Goal: Book appointment/travel/reservation

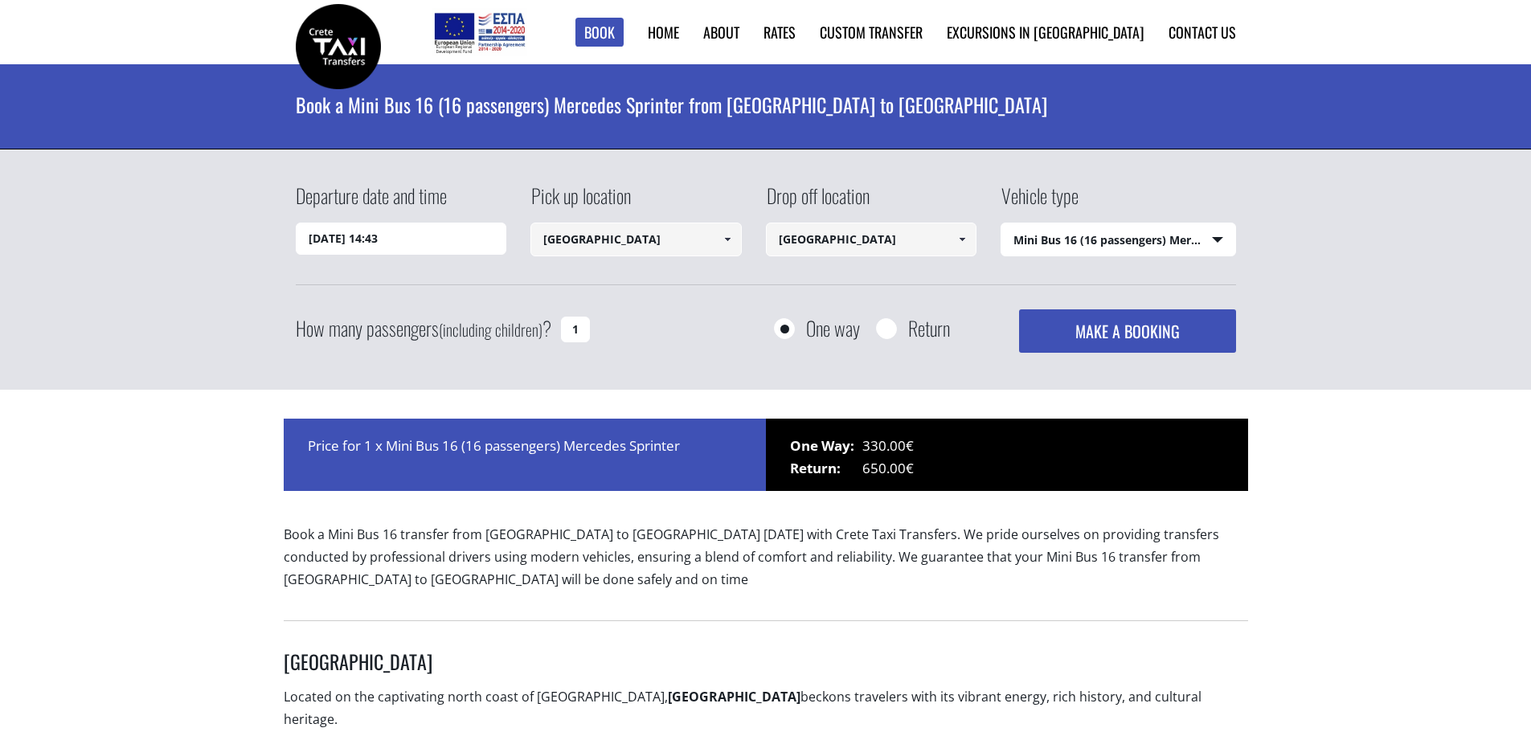
select select "4604"
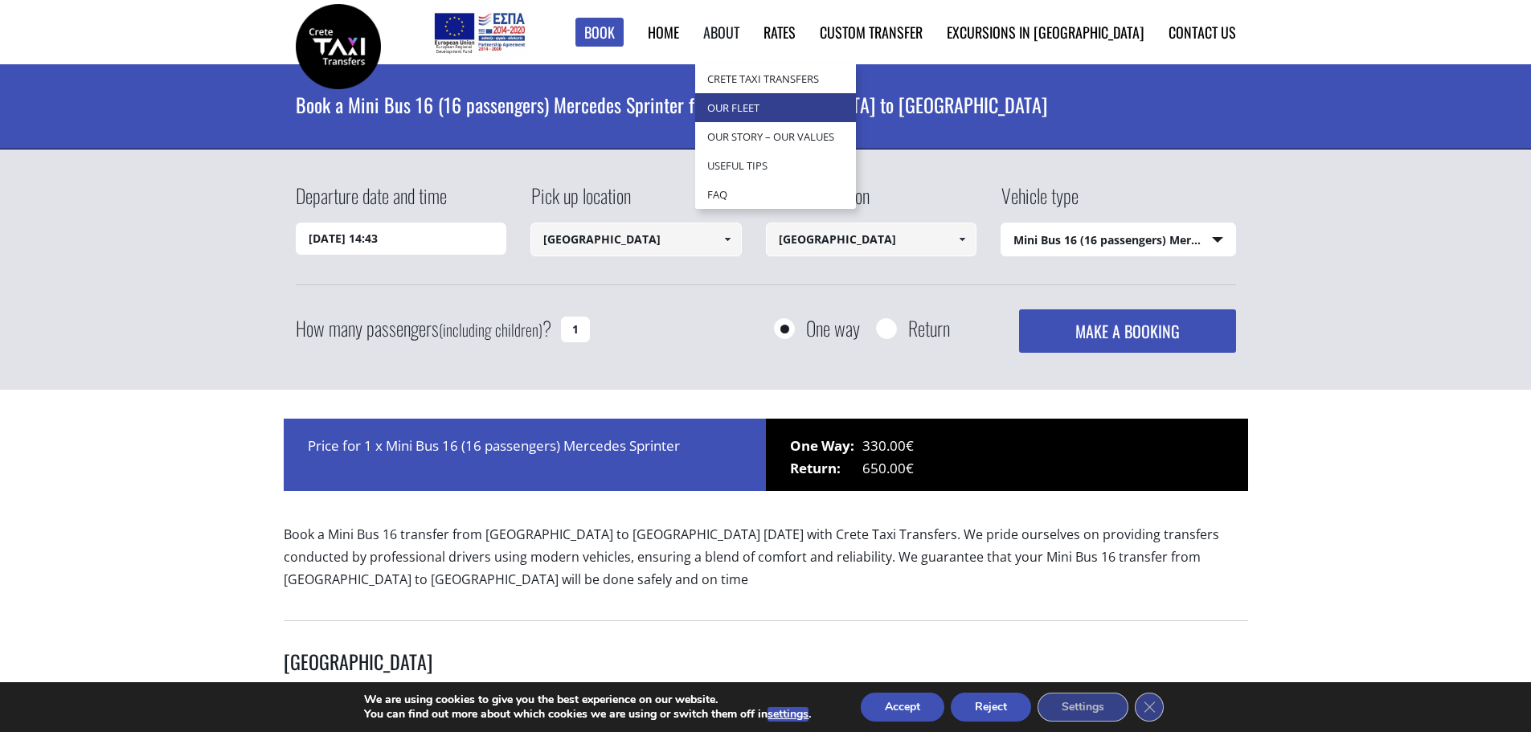
click at [817, 106] on link "Our Fleet" at bounding box center [775, 107] width 161 height 29
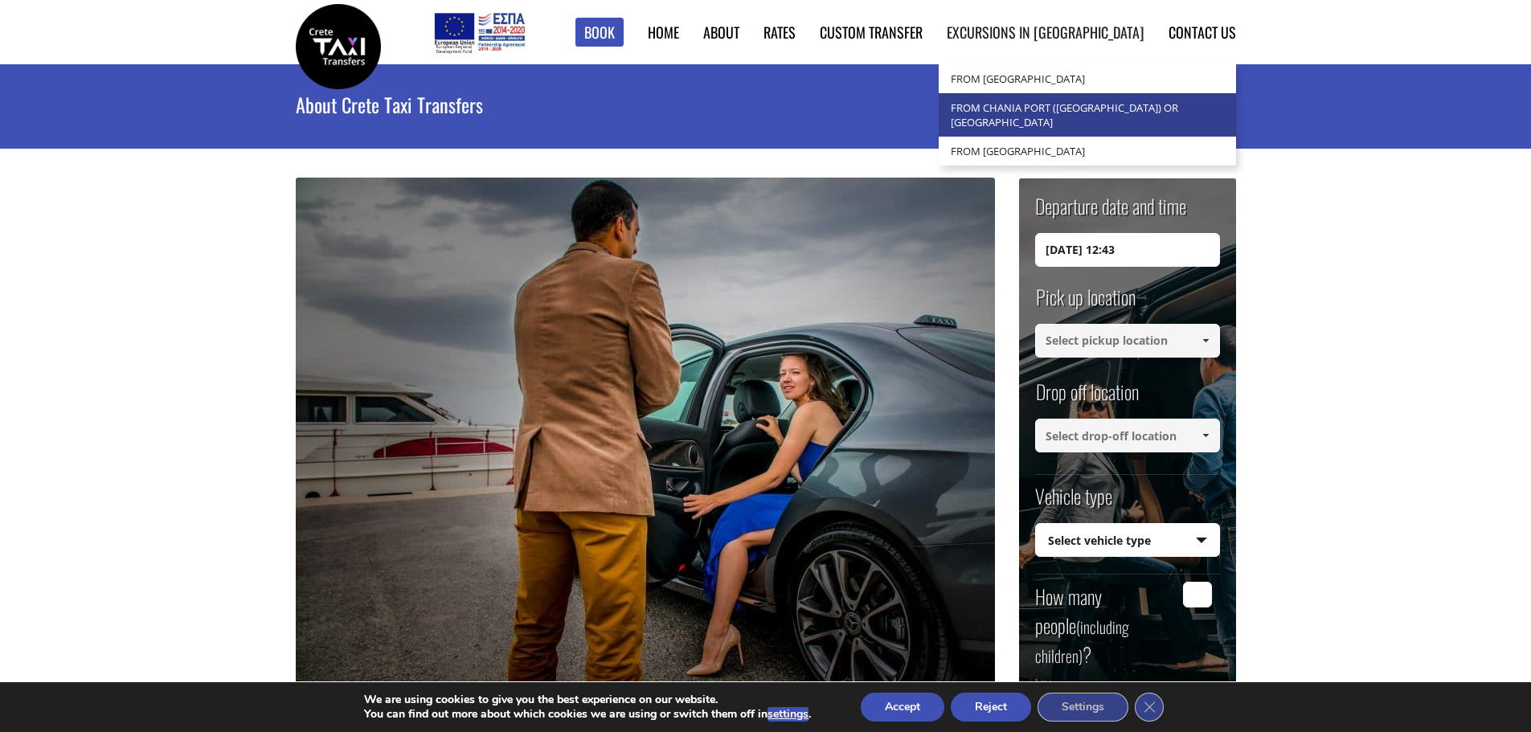
click at [1123, 114] on link "from Chania Port ([GEOGRAPHIC_DATA]) or [GEOGRAPHIC_DATA]" at bounding box center [1087, 114] width 297 height 43
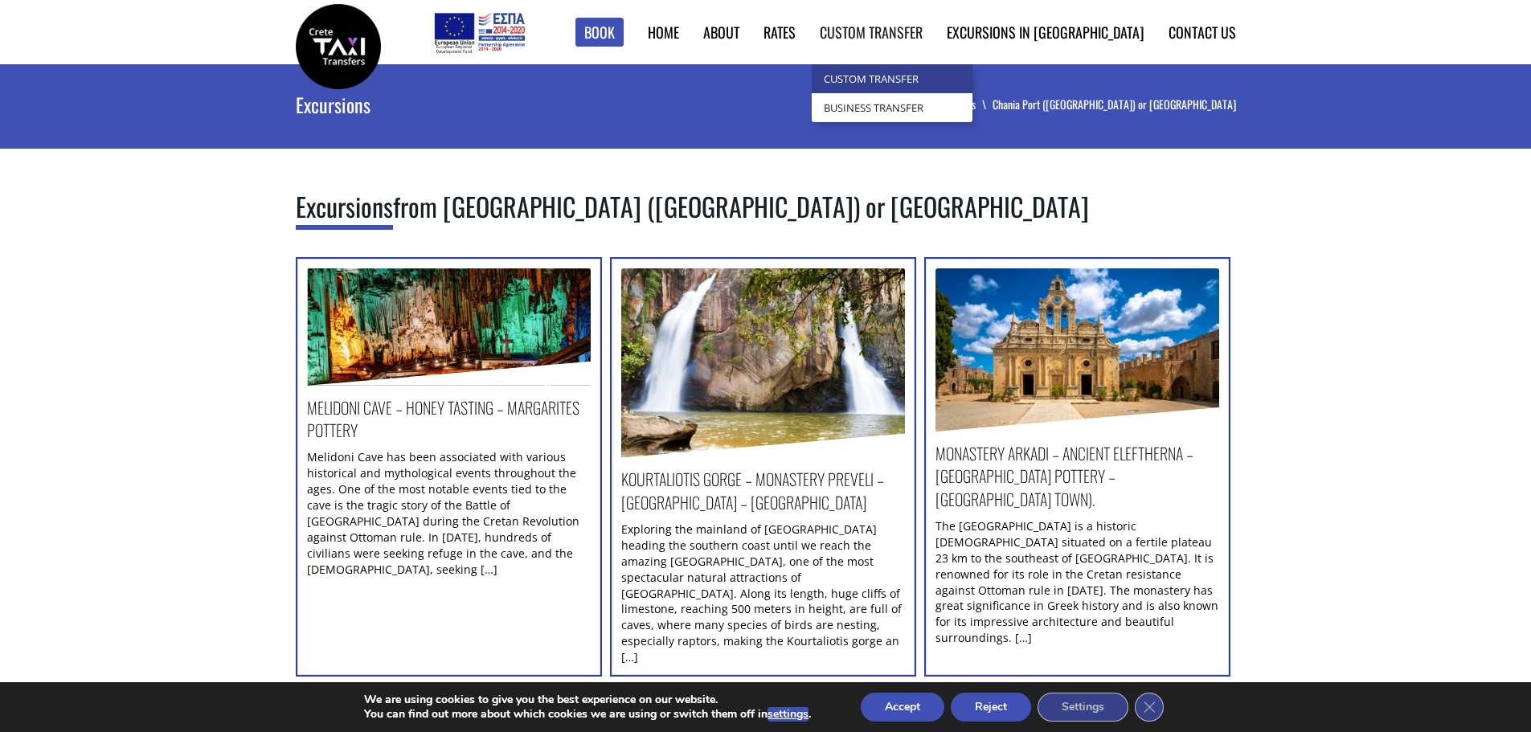
click at [947, 75] on link "Custom Transfer" at bounding box center [892, 78] width 161 height 29
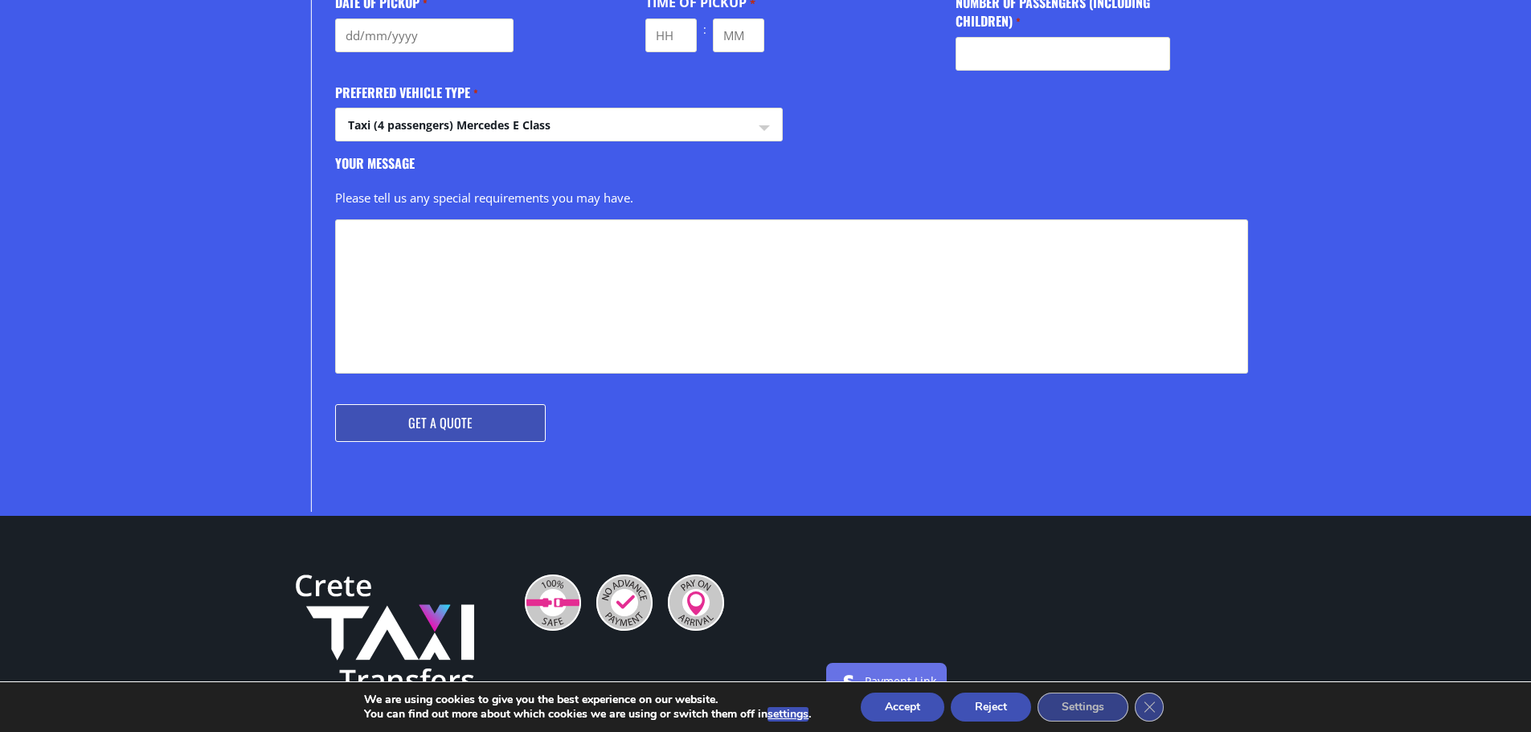
scroll to position [612, 0]
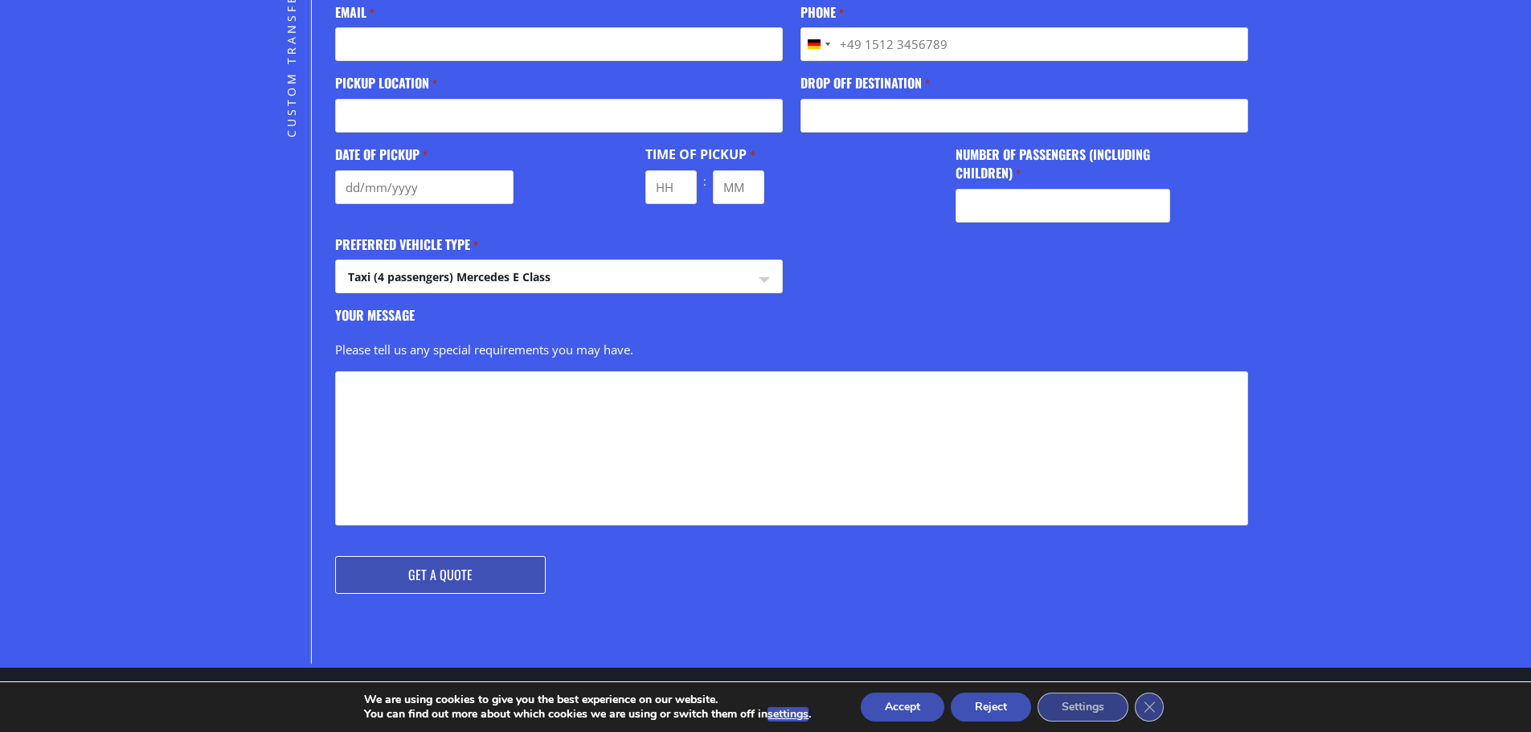
click at [438, 269] on select "Taxi (4 passengers) Mercedes E Class Mini Van (7 passengers) Mercedes Vito Mini…" at bounding box center [558, 279] width 445 height 39
select select "Mini Bus (16 passengers) Mercedes Sprinter"
click at [336, 260] on select "Taxi (4 passengers) Mercedes E Class Mini Van (7 passengers) Mercedes Vito Mini…" at bounding box center [558, 279] width 445 height 39
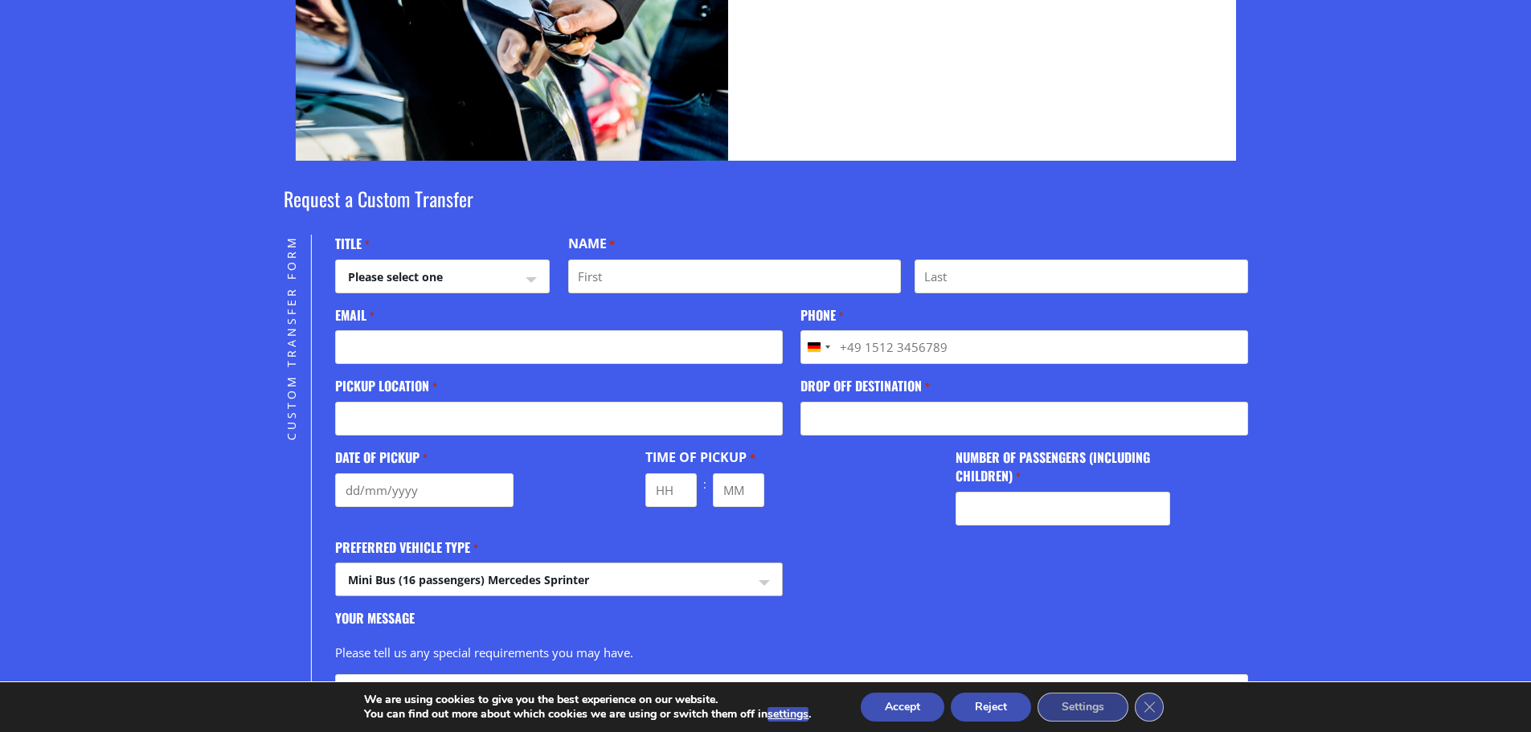
scroll to position [306, 0]
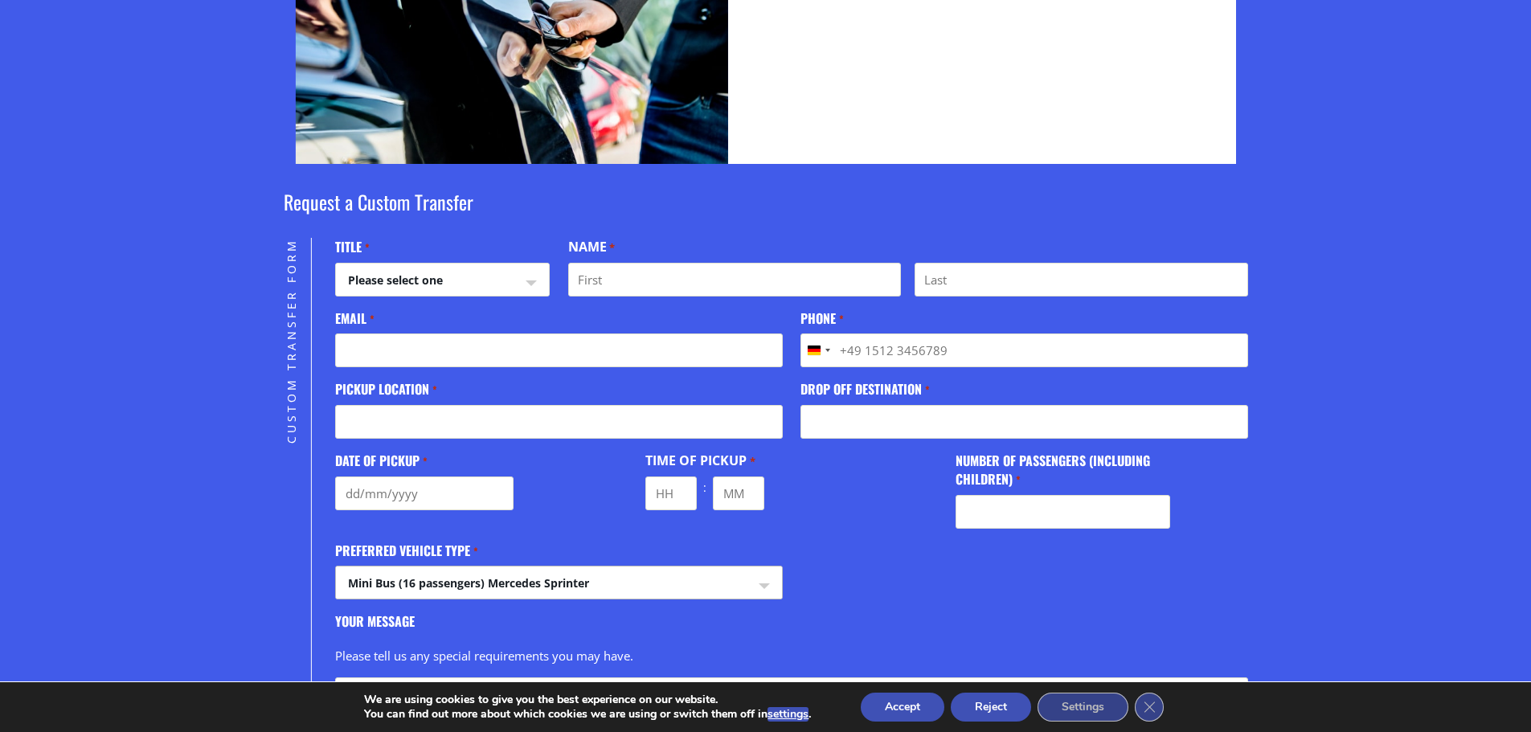
click at [417, 276] on select "Please select one Mr Mrs" at bounding box center [442, 283] width 213 height 39
click at [205, 282] on section "Request a Custom Transfer Custom Transfer Form " * " indicates required fields …" at bounding box center [765, 569] width 1531 height 810
drag, startPoint x: 428, startPoint y: 274, endPoint x: 424, endPoint y: 288, distance: 14.2
click at [428, 274] on select "Please select one Mr Mrs" at bounding box center [442, 283] width 213 height 39
select select "Mr"
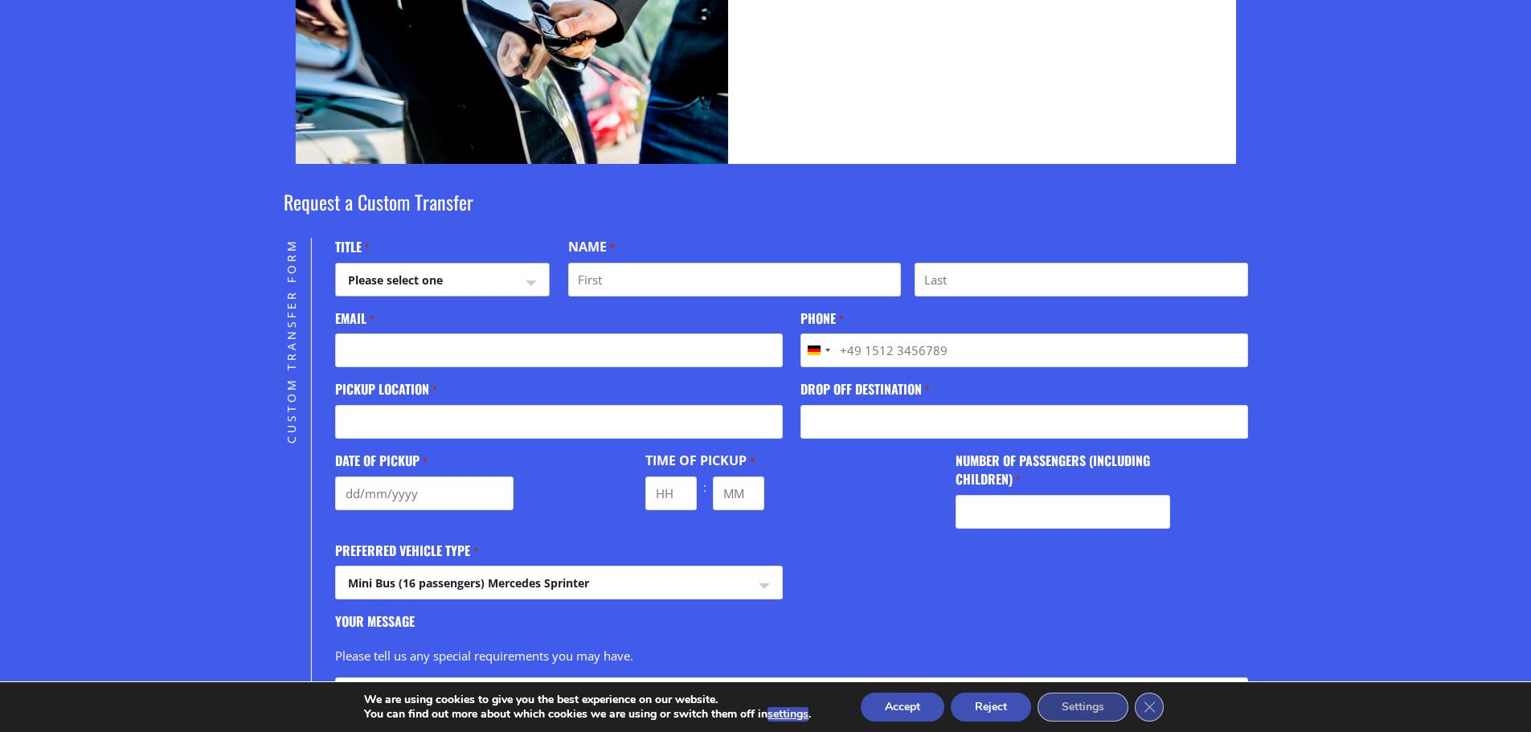
click at [336, 264] on select "Please select one Mr Mrs" at bounding box center [442, 283] width 213 height 39
click at [625, 283] on input "First" at bounding box center [734, 280] width 333 height 34
type input "Mateusz"
type input "Pyska"
click at [887, 355] on input "Phone *" at bounding box center [1024, 351] width 447 height 34
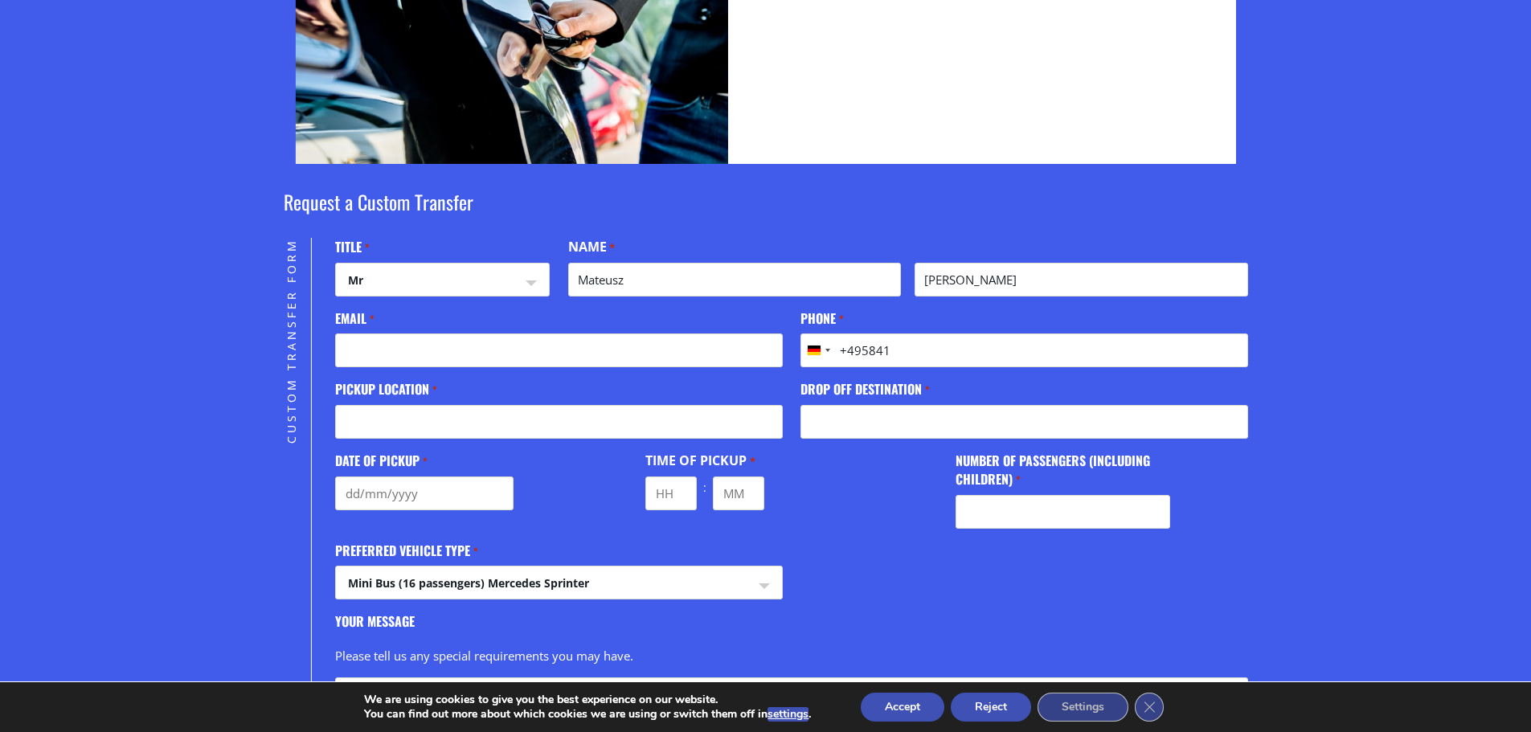
type input "+495841977325"
click at [399, 346] on input "Email *" at bounding box center [558, 351] width 447 height 34
type input "mateusz.pyska@irro-charter.com"
click at [420, 419] on input "Pickup location *" at bounding box center [558, 422] width 447 height 34
click at [410, 409] on input "Pickup location *" at bounding box center [558, 422] width 447 height 34
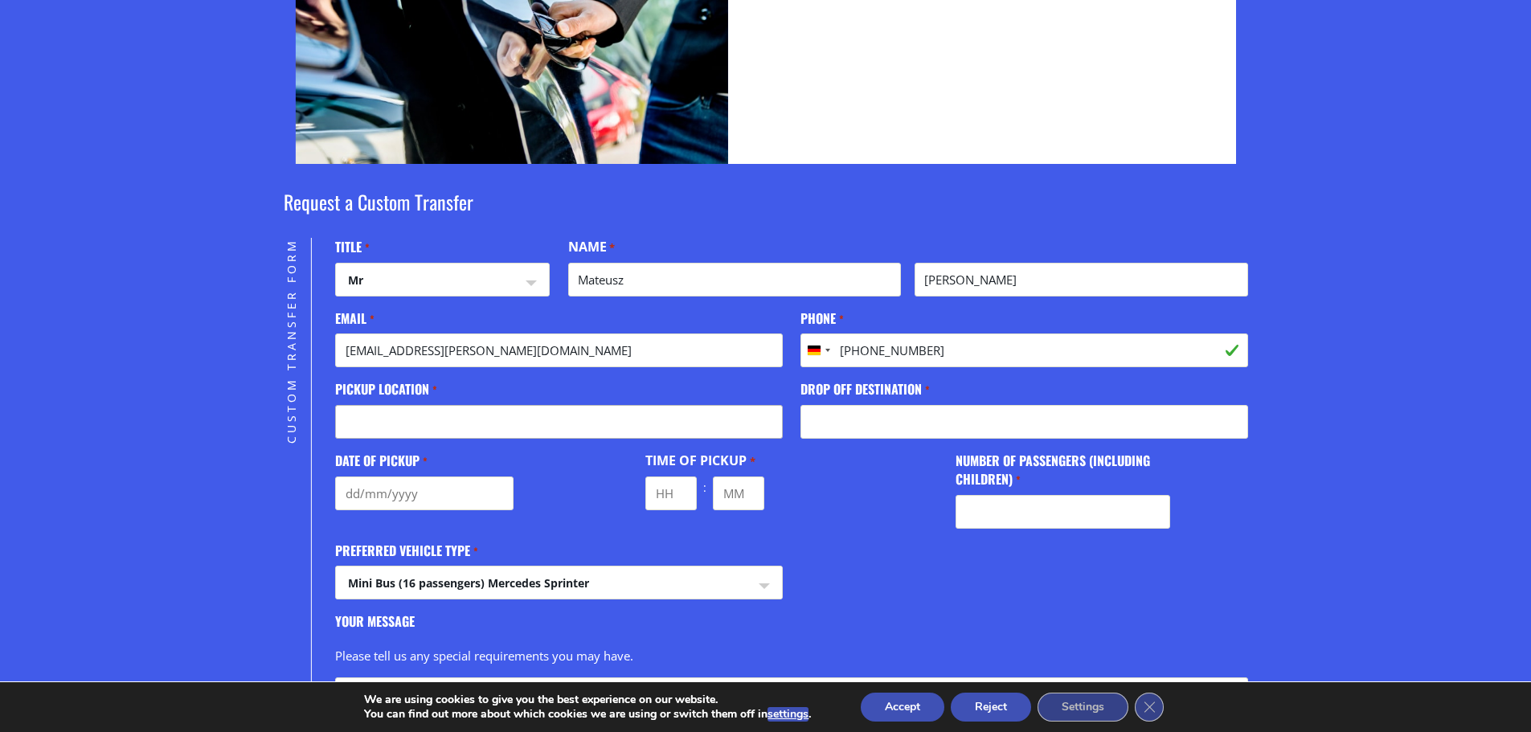
paste input "Port of Souda"
type input "Port of Souda"
click at [849, 428] on input "Drop off destination *" at bounding box center [1024, 422] width 447 height 34
click at [931, 420] on input "Drop off destination *" at bounding box center [1024, 422] width 447 height 34
paste input "a few beaches"
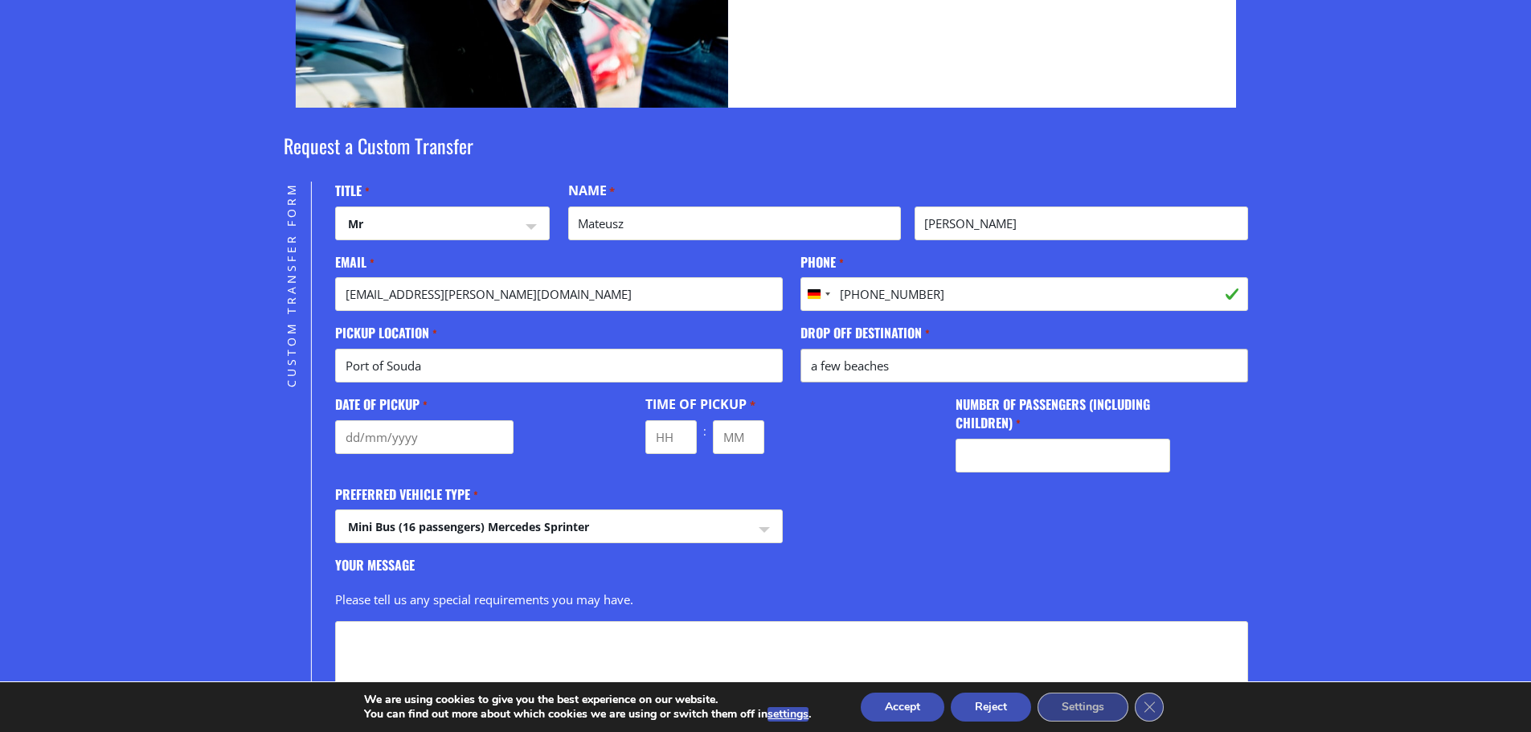
scroll to position [460, 0]
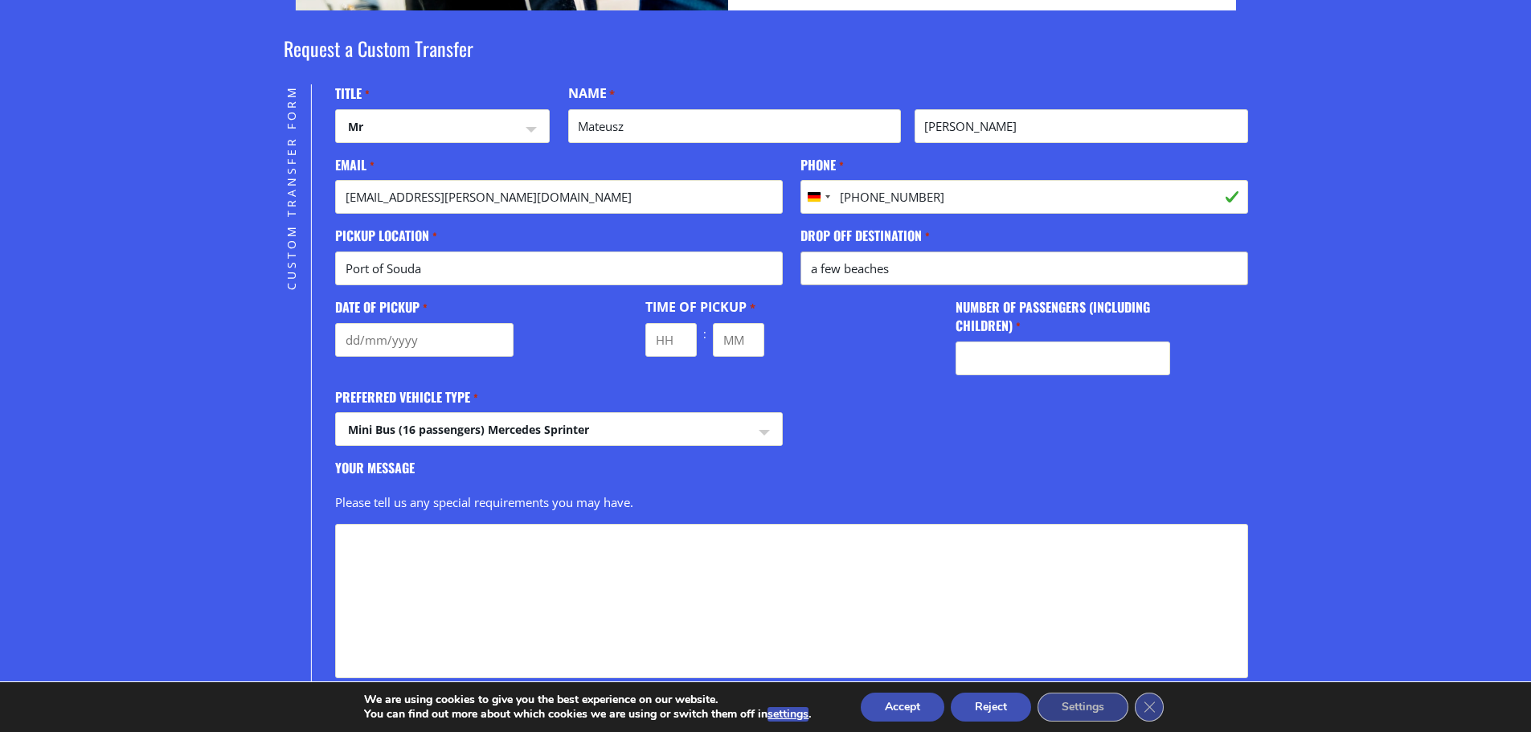
type input "a few beaches"
click at [377, 335] on input "Date of Pickup *" at bounding box center [424, 340] width 178 height 34
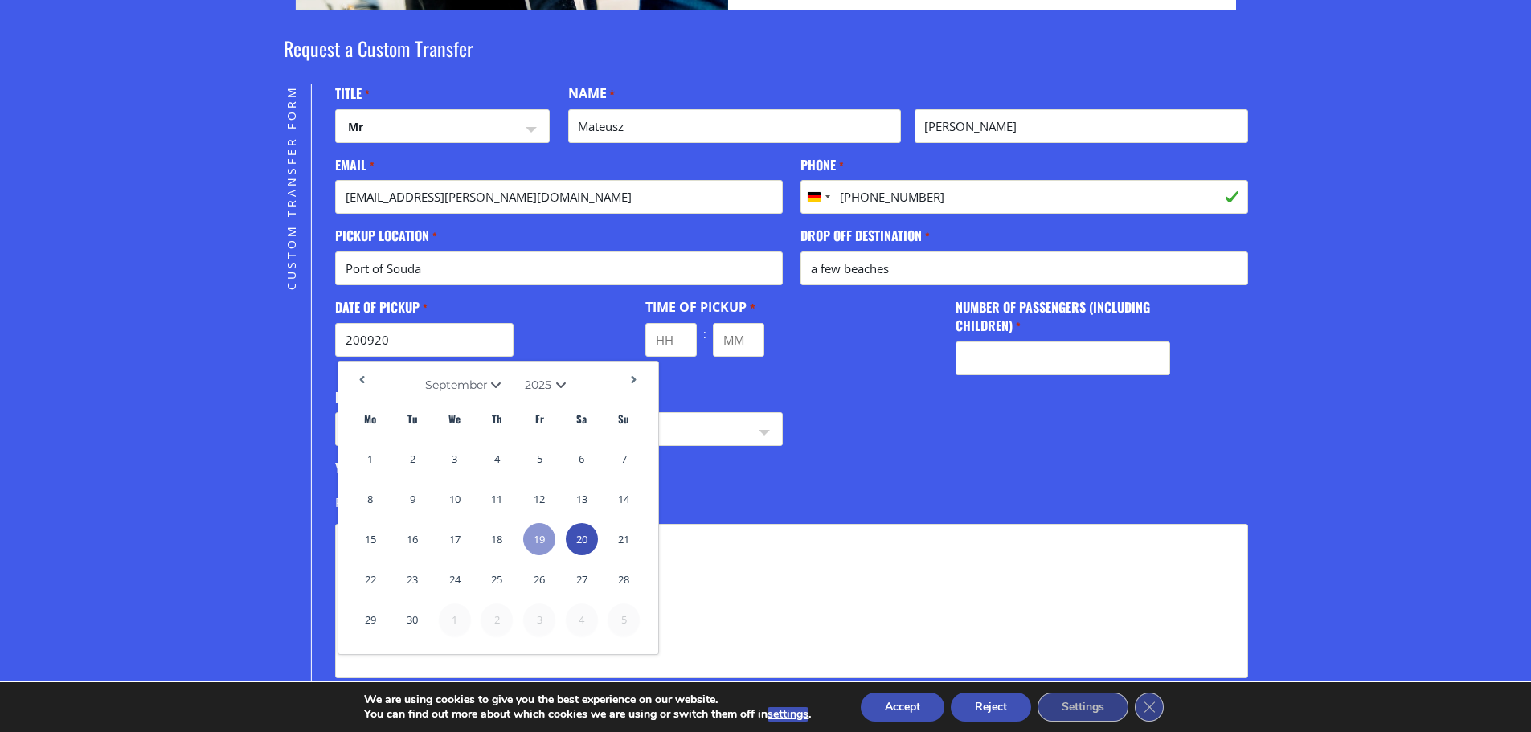
click at [577, 539] on link "20" at bounding box center [582, 539] width 32 height 32
type input "20/09/2025"
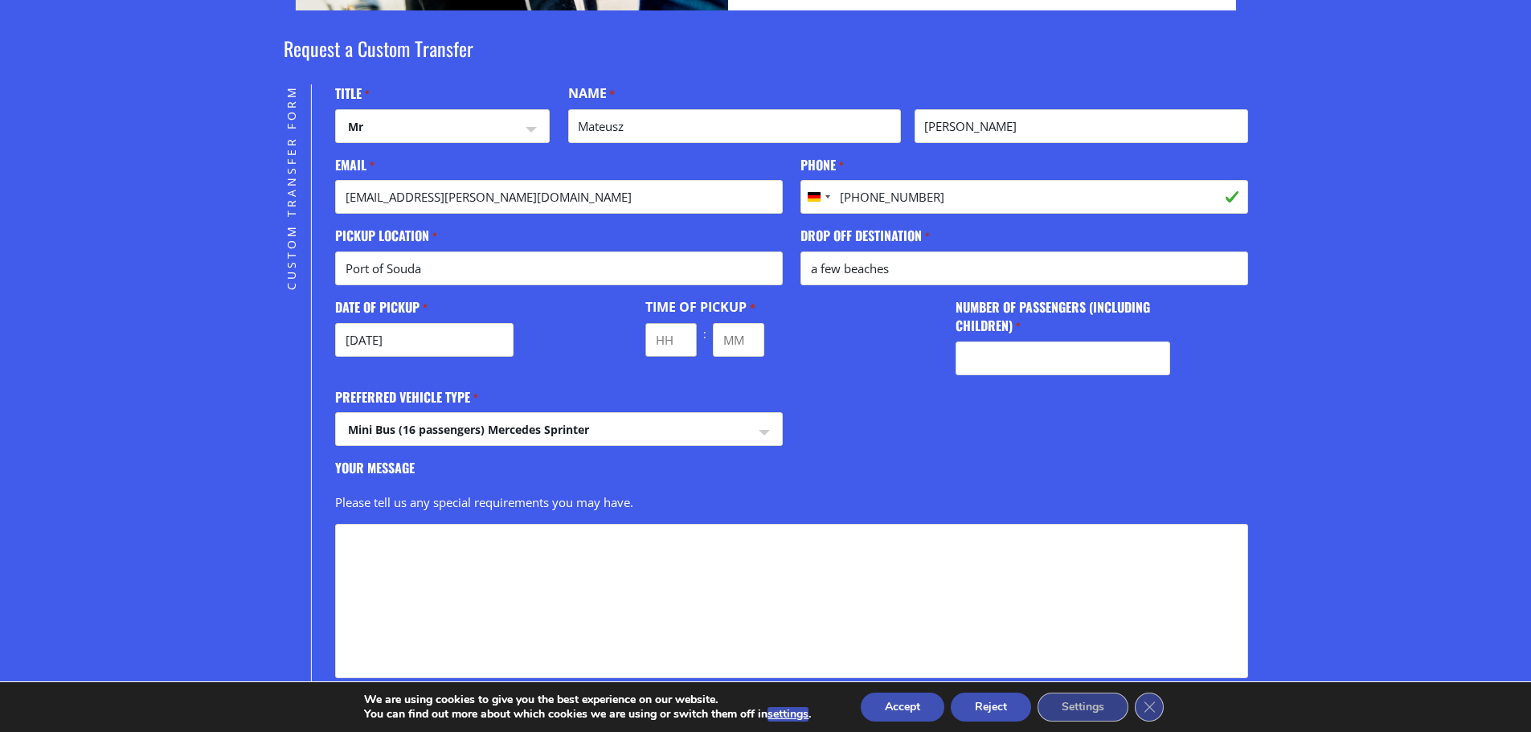
click at [673, 346] on input "Hours" at bounding box center [670, 340] width 51 height 34
type input "09"
type input "00"
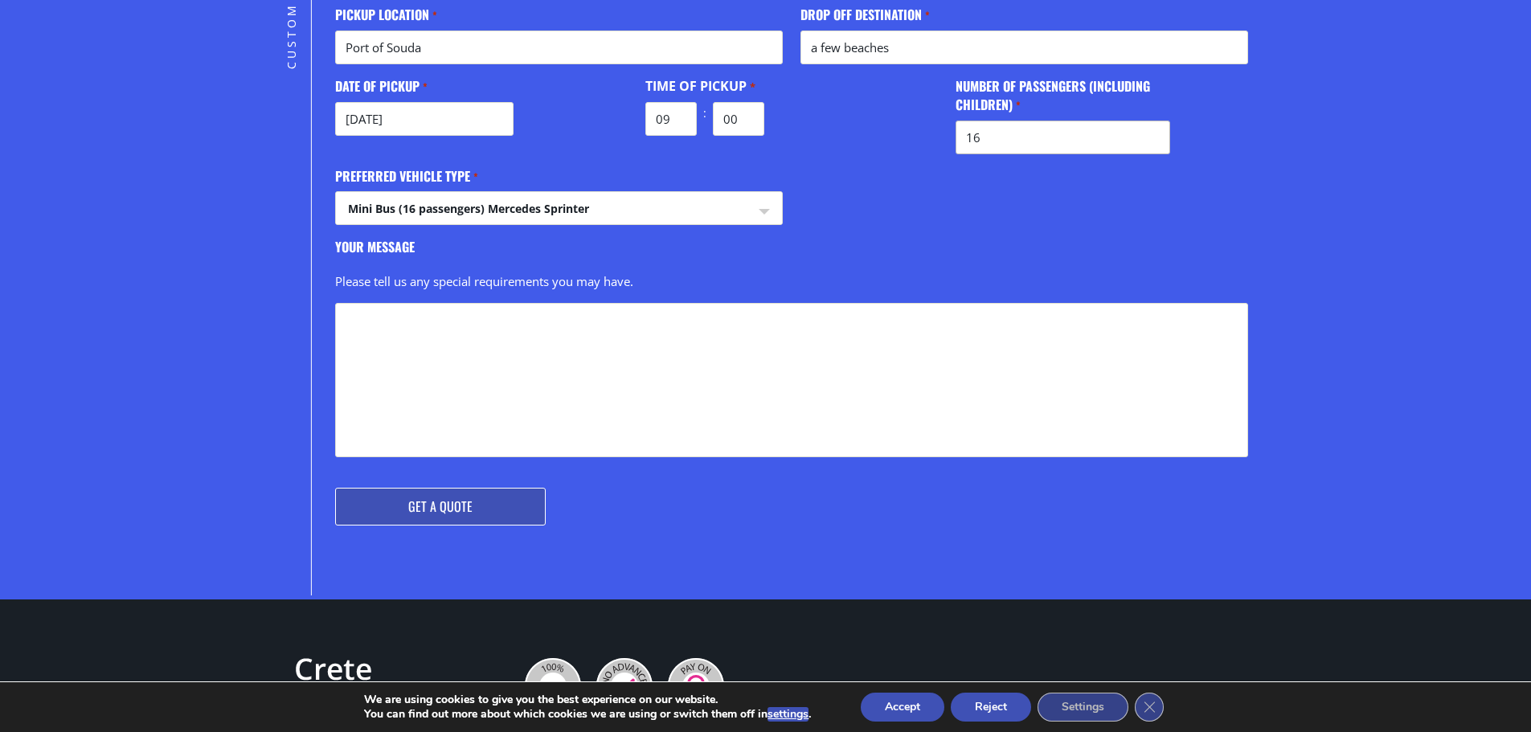
scroll to position [689, 0]
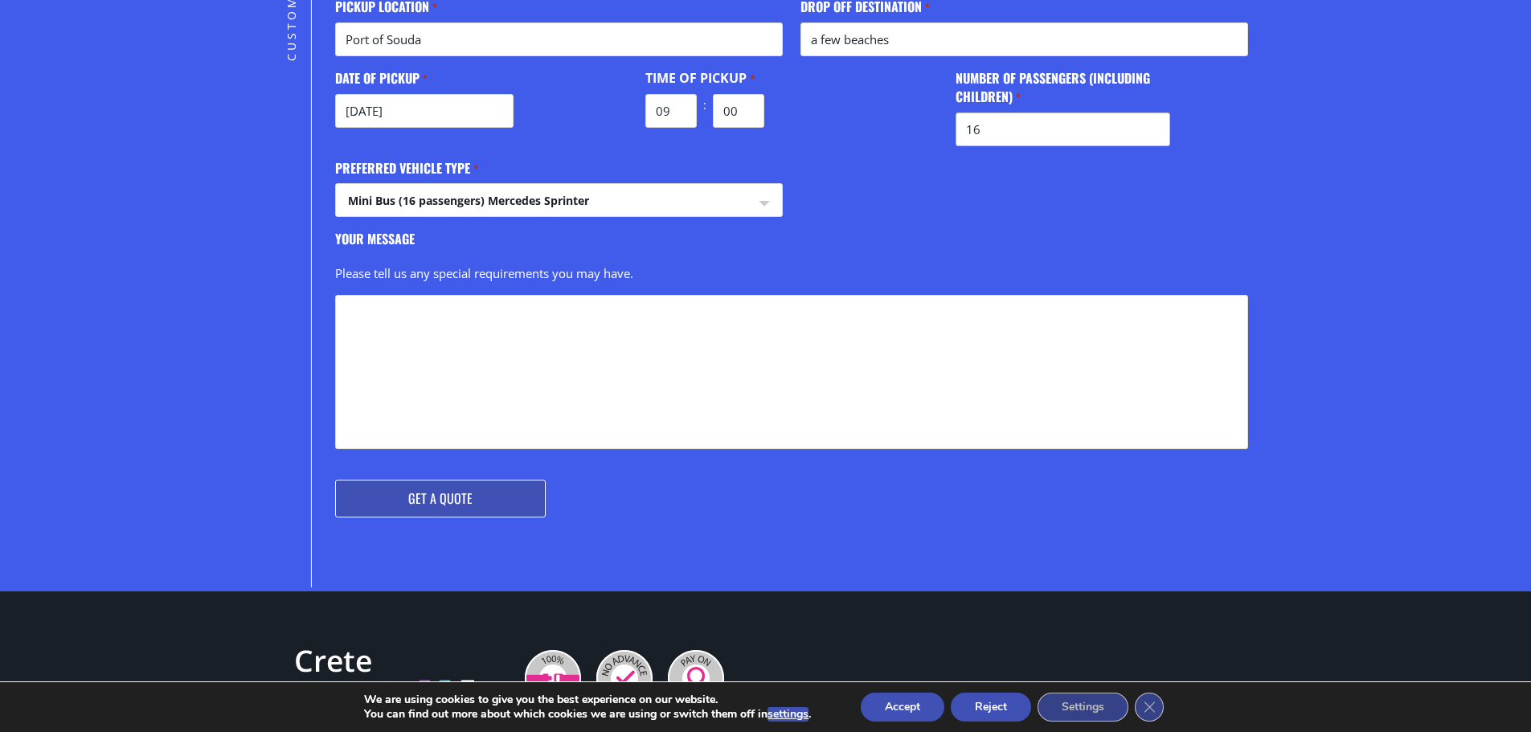
type input "16"
click at [373, 335] on textarea "Your message" at bounding box center [791, 372] width 912 height 154
paste textarea "20.09.2025: 9am - 1pm pcik up/dropp off = Souda port, Crete "Port of Souda" van…"
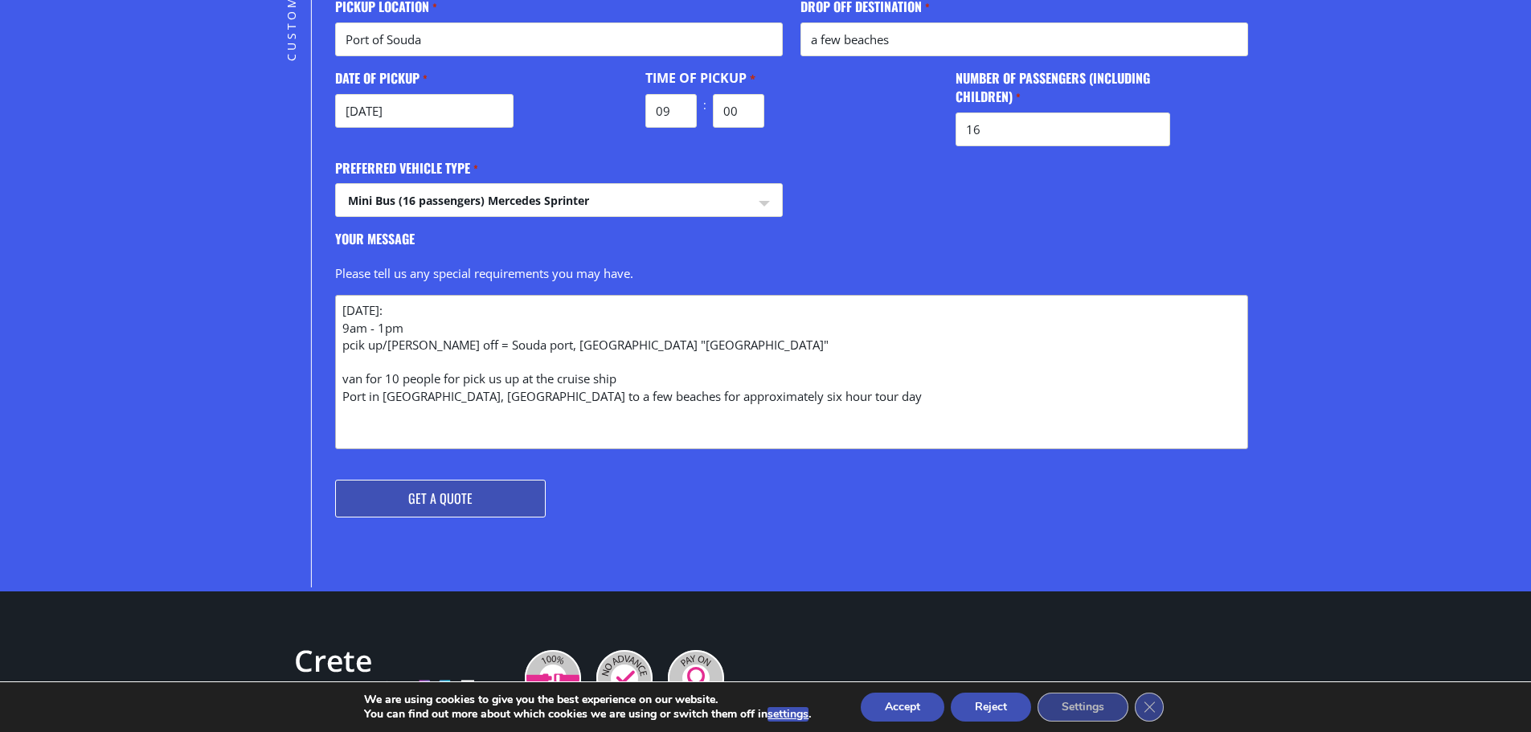
type textarea "20.09.2025: 9am - 1pm pcik up/dropp off = Souda port, Crete "Port of Souda" van…"
click at [481, 499] on input "Get a Quote" at bounding box center [440, 499] width 211 height 38
